Goal: Check status: Check status

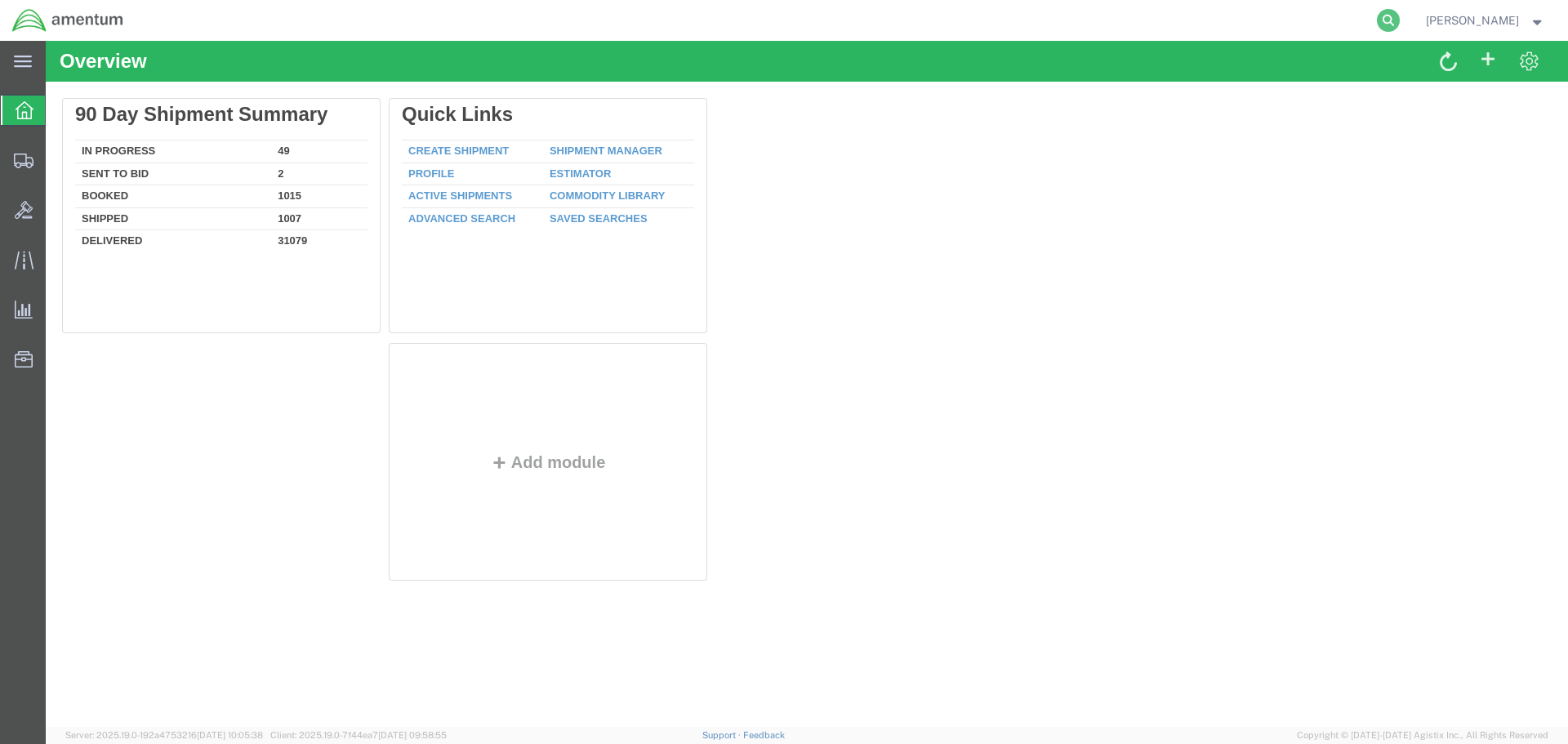
click at [1400, 11] on icon at bounding box center [1388, 20] width 23 height 23
click at [1093, 40] on form at bounding box center [1141, 20] width 523 height 41
paste input "3273507926"
type input "3273507926"
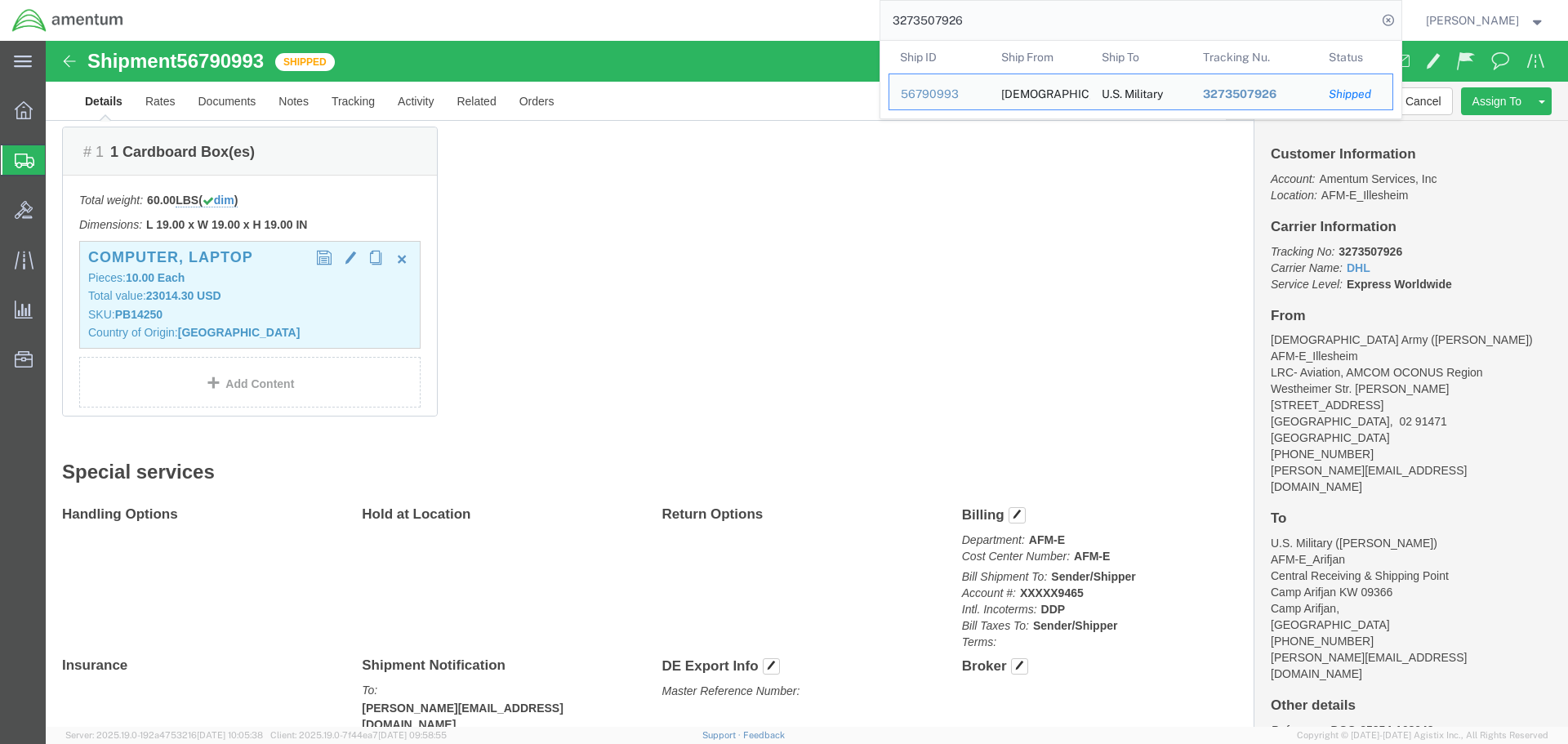
scroll to position [404, 0]
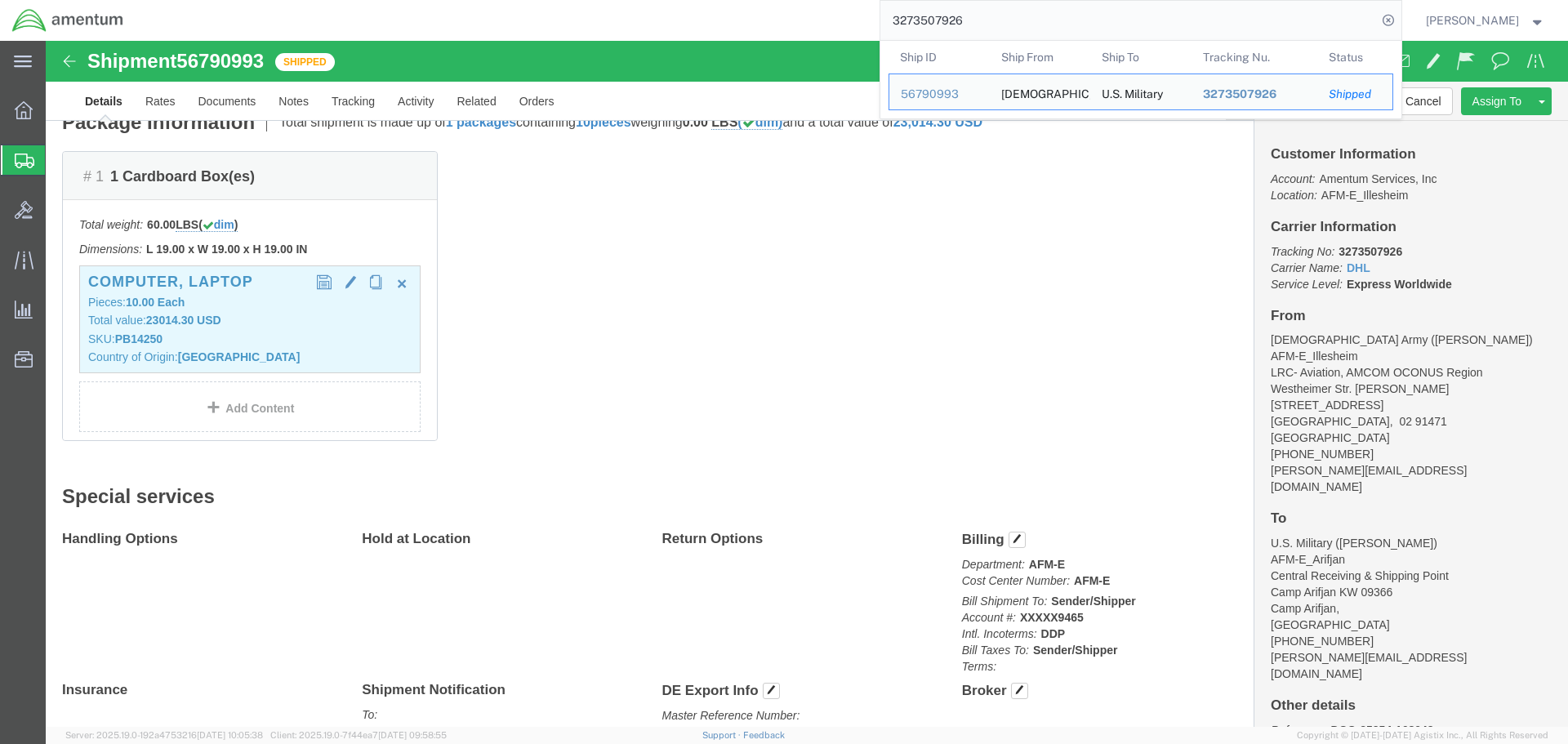
click b "10.00"
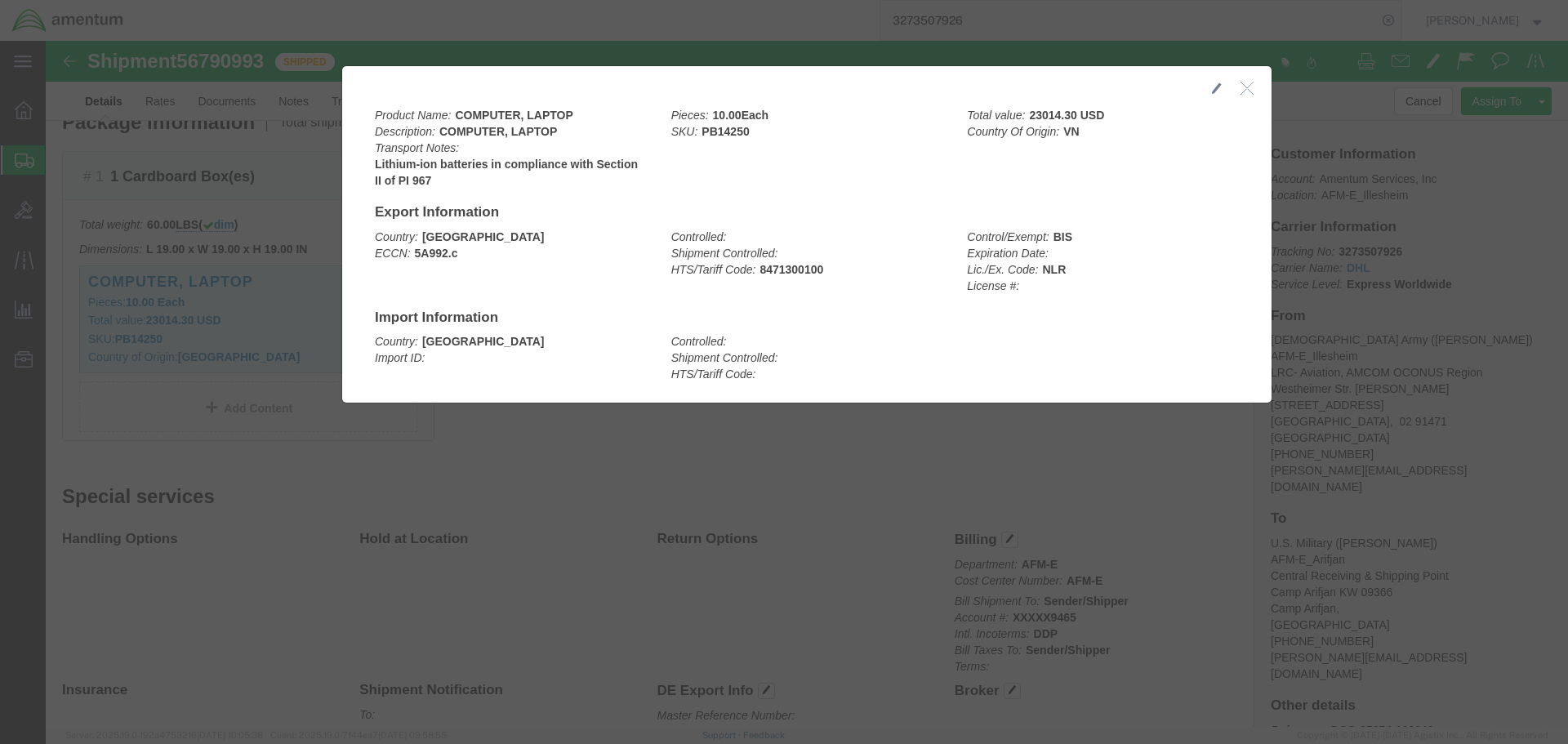
click icon "button"
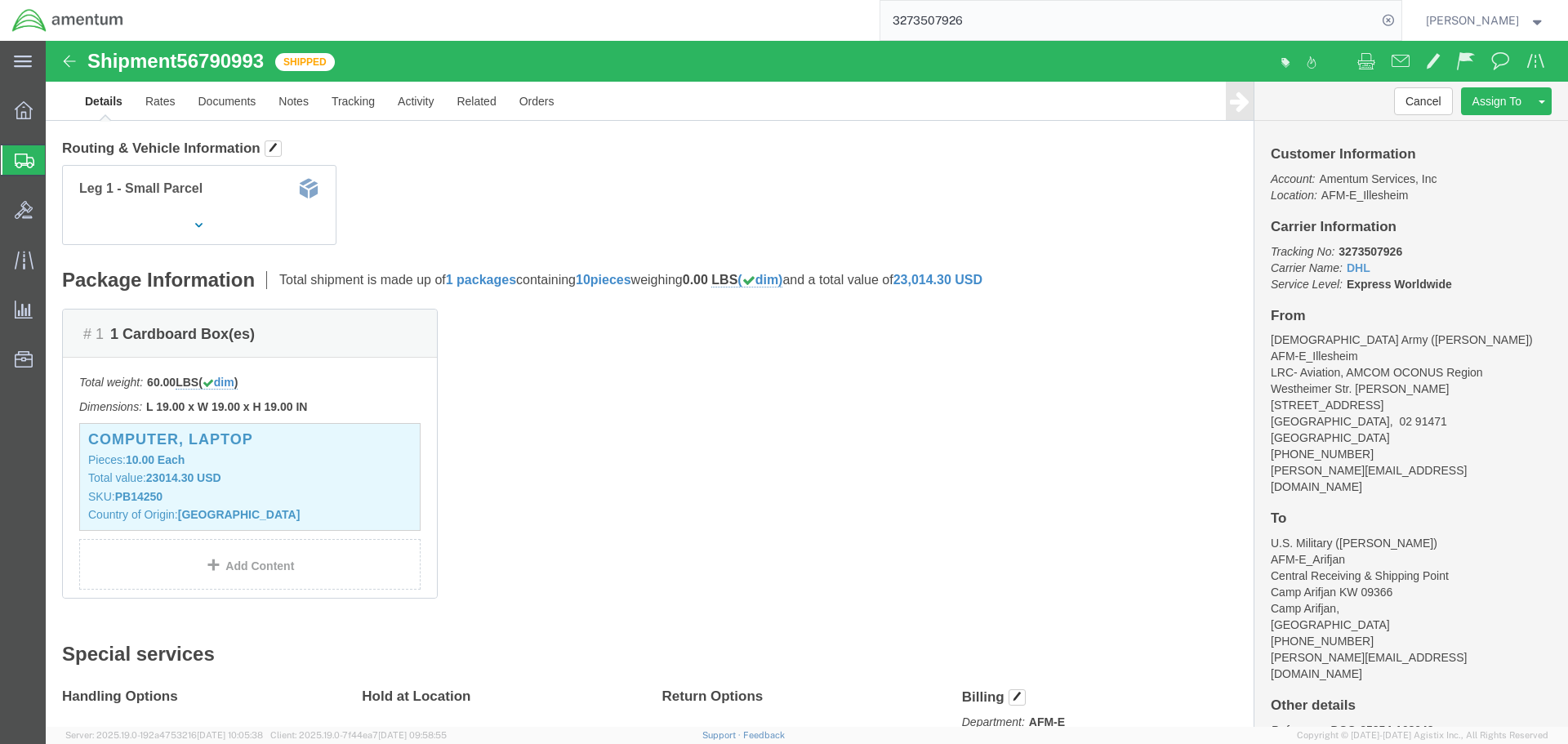
scroll to position [159, 0]
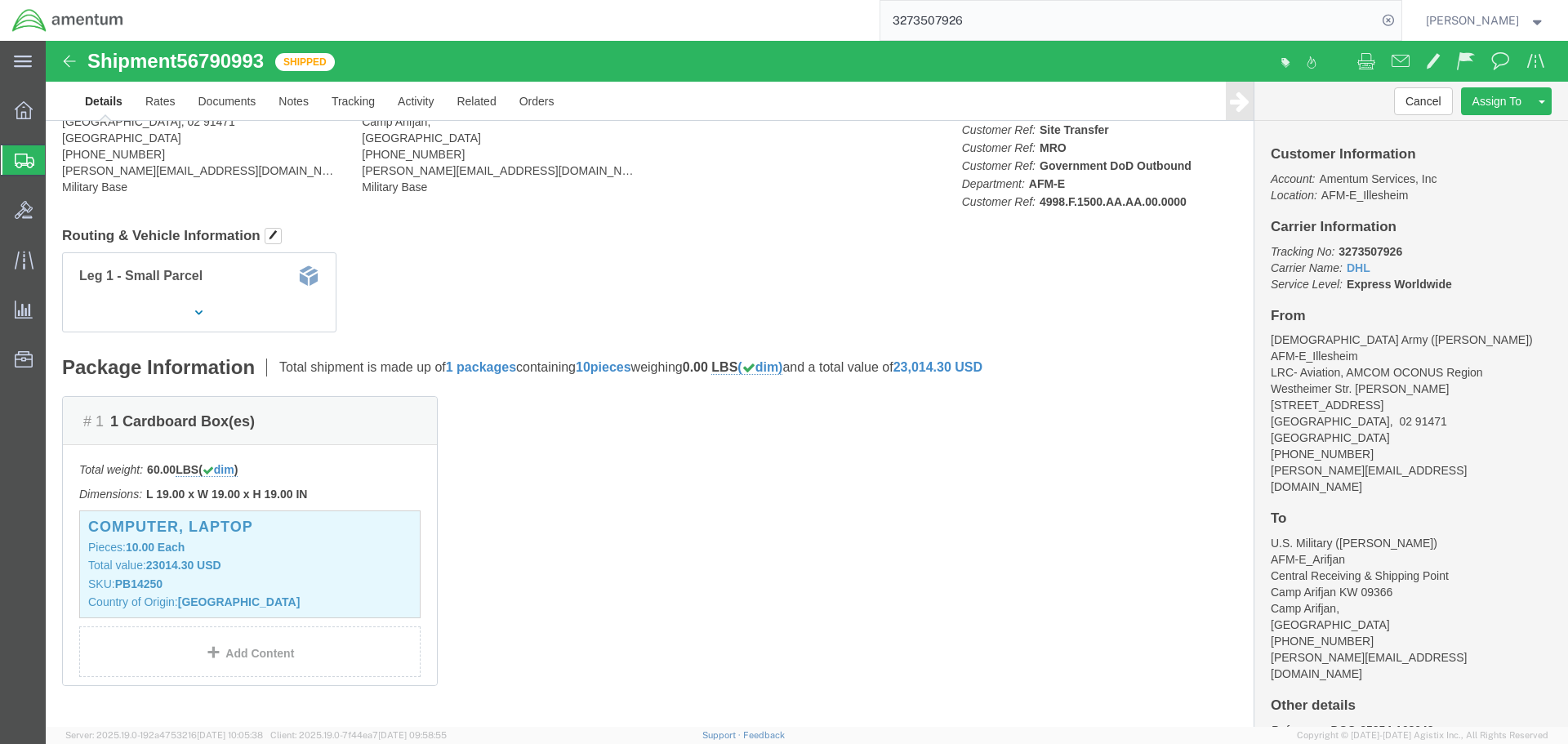
click b "3273507926"
copy b "3273507926"
click div "# 1 1 Cardboard Box(es) Total weight: 60.00 LBS ( dim ) Dimensions: L 19.00 x W…"
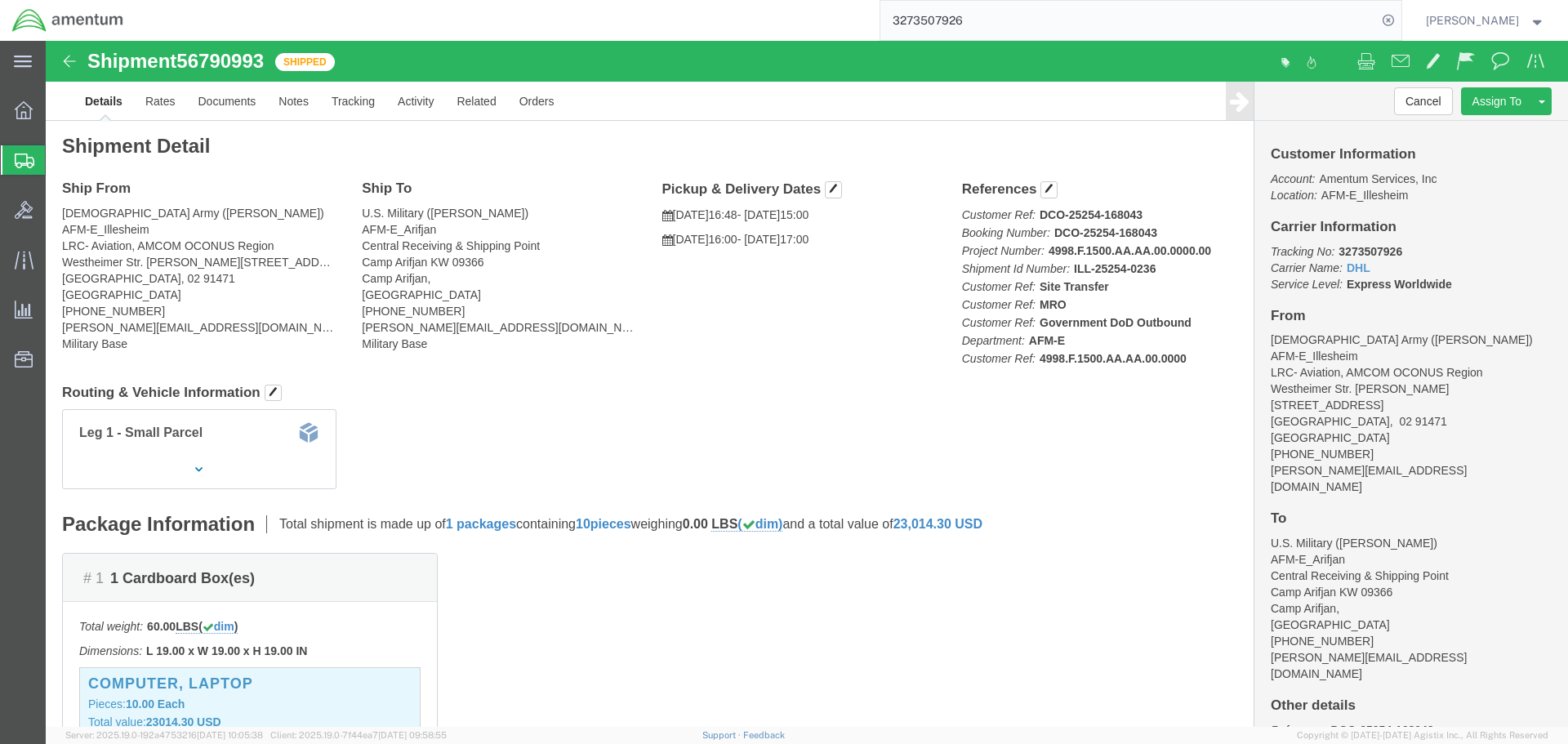
scroll to position [0, 0]
